Goal: Find specific page/section: Find specific page/section

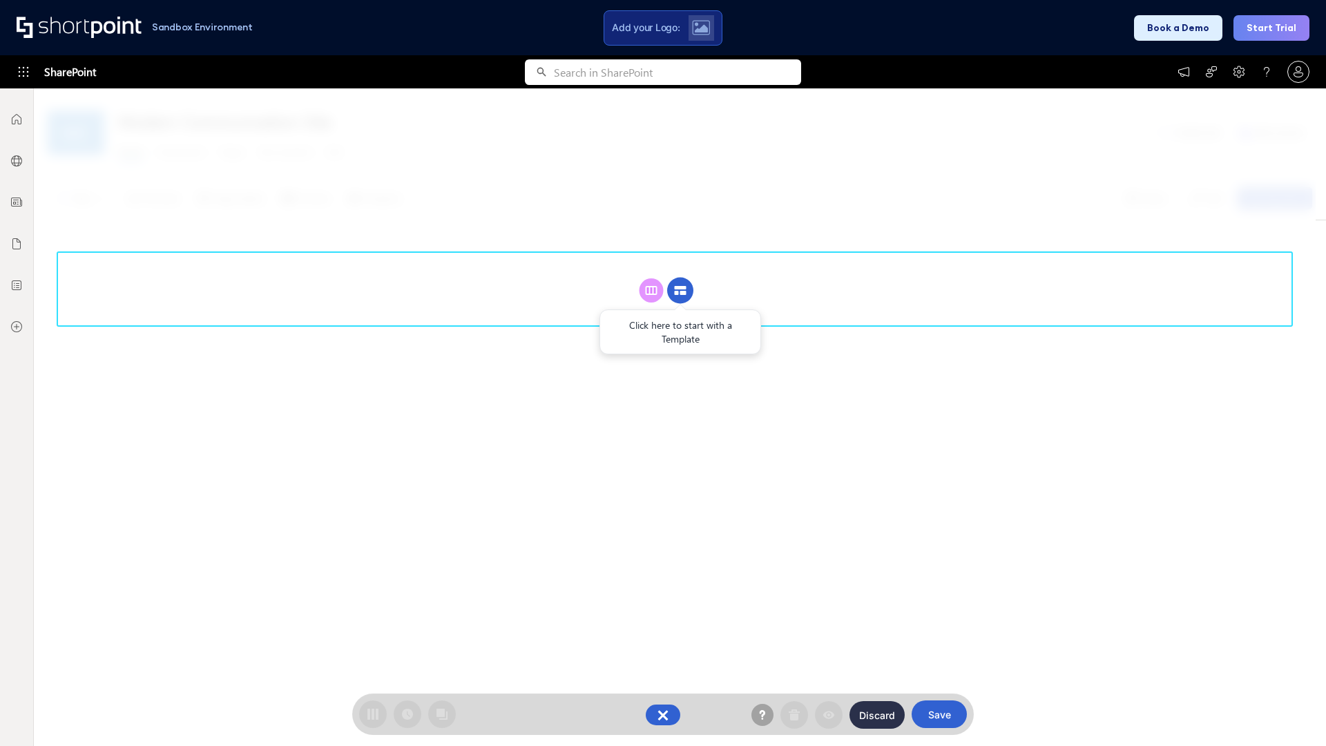
click at [680, 290] on circle at bounding box center [680, 291] width 26 height 26
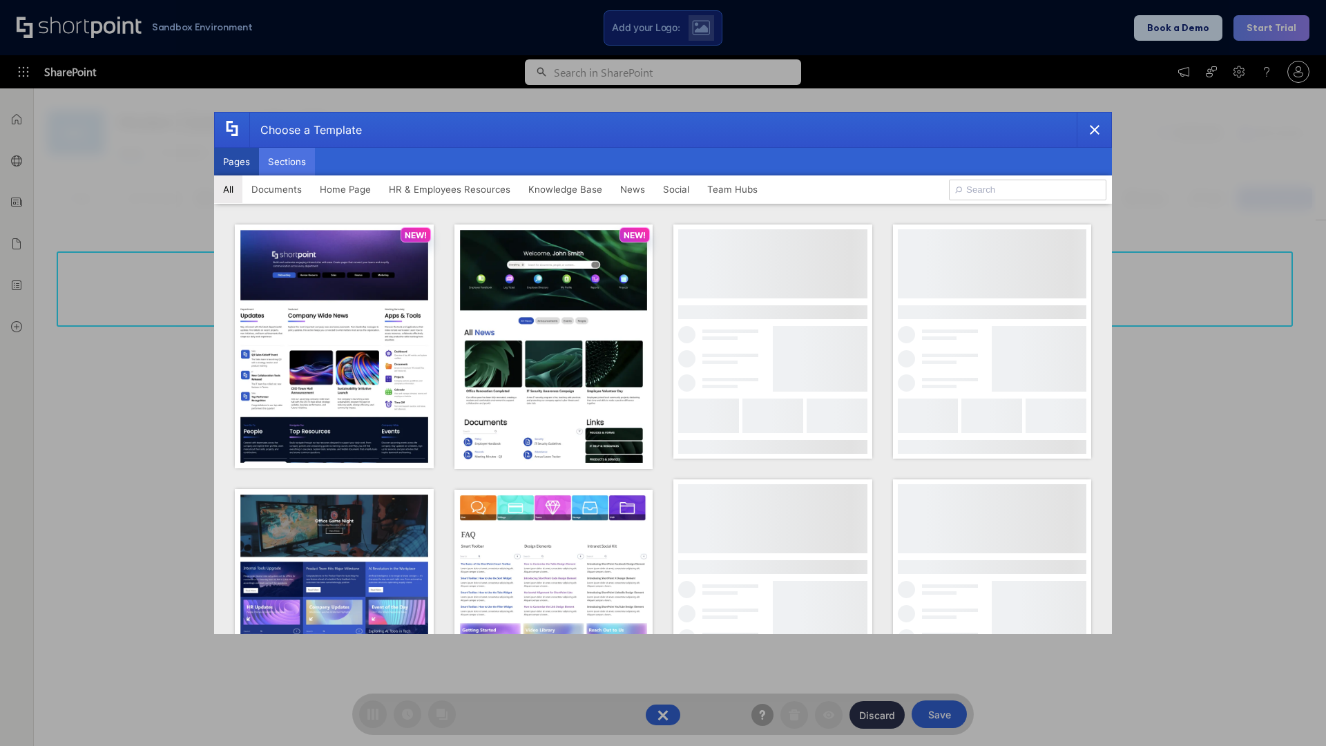
click at [287, 162] on button "Sections" at bounding box center [287, 162] width 56 height 28
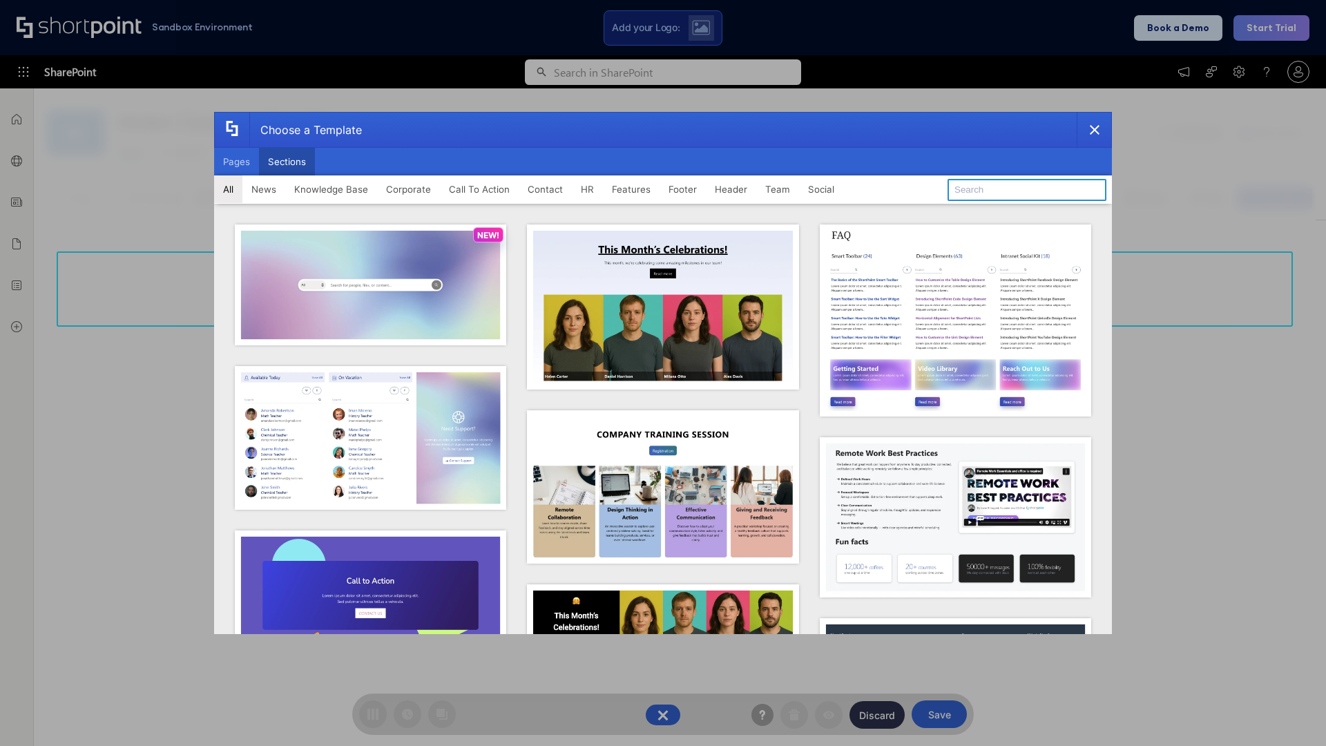
type input "Service Block 1"
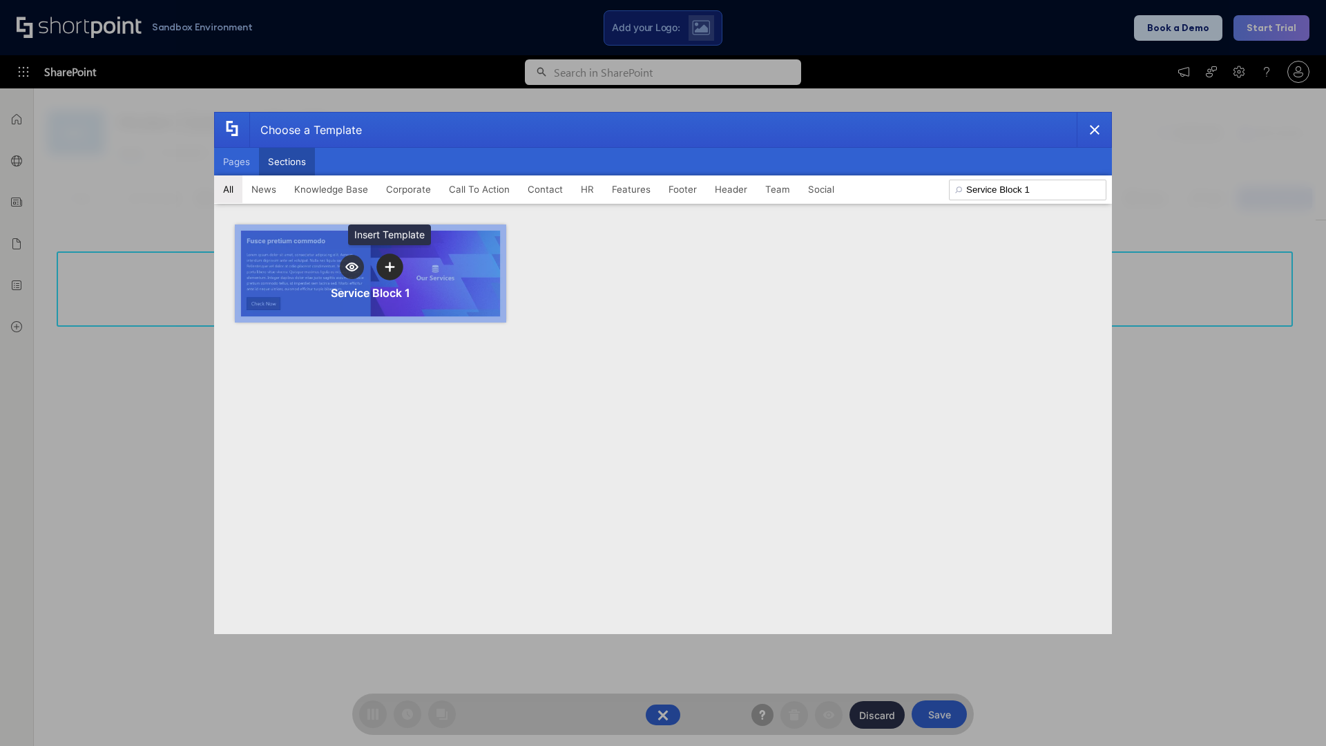
click at [390, 267] on icon "template selector" at bounding box center [390, 267] width 10 height 10
